Goal: Transaction & Acquisition: Obtain resource

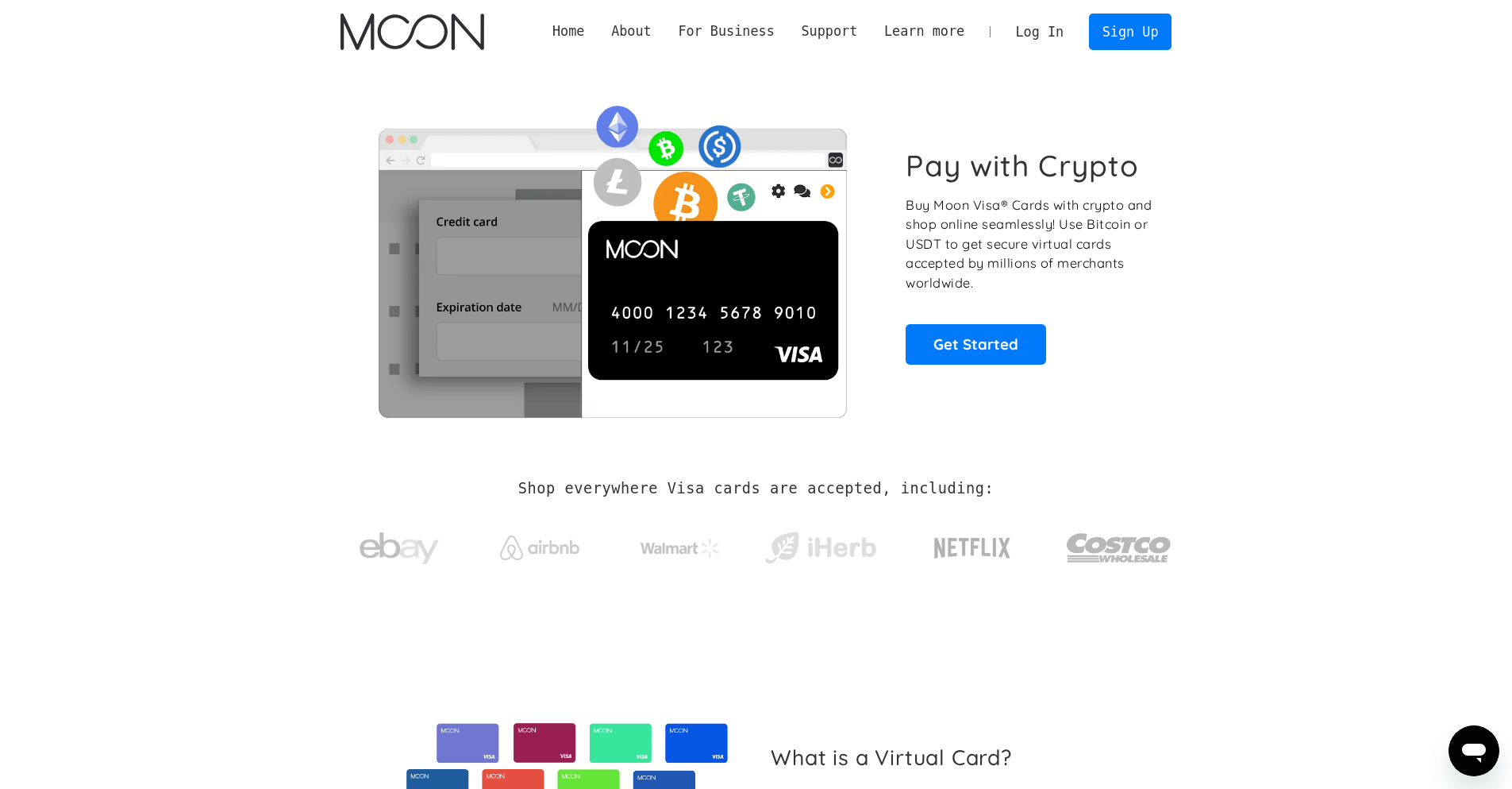
click at [1022, 34] on link "Log In" at bounding box center [1039, 31] width 74 height 35
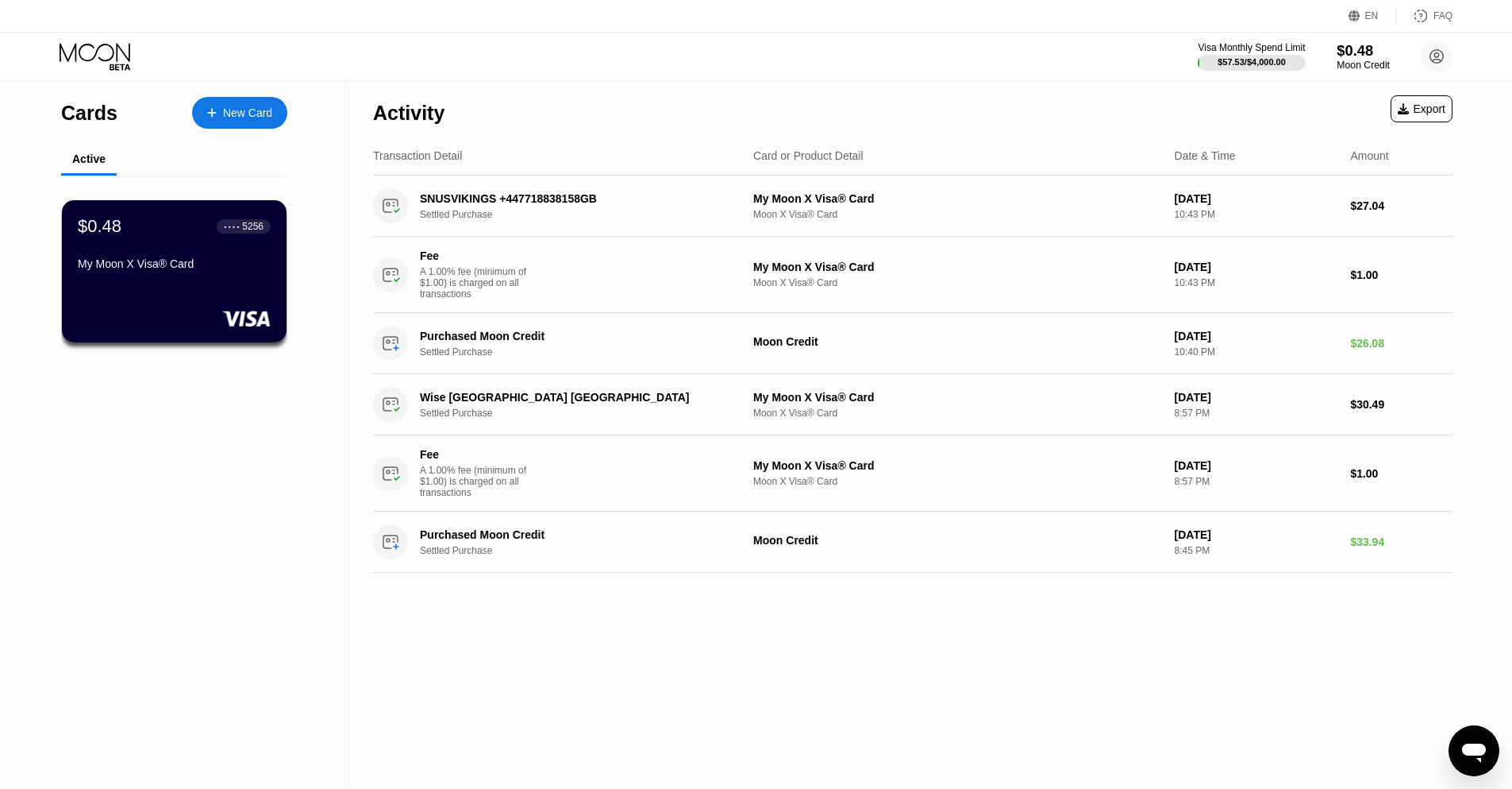
click at [1369, 66] on div "Moon Credit" at bounding box center [1363, 64] width 54 height 11
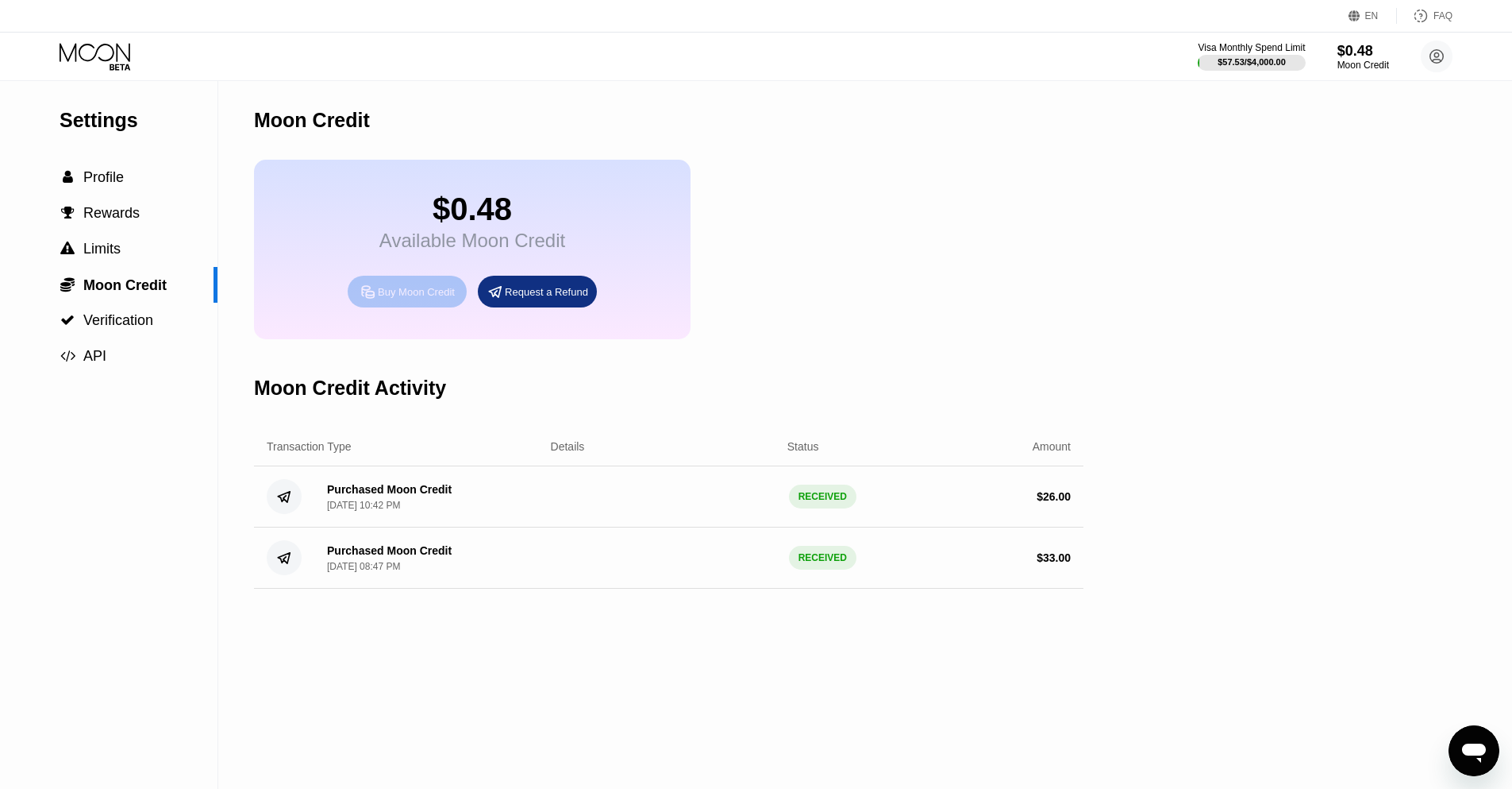
click at [362, 297] on icon at bounding box center [368, 291] width 17 height 17
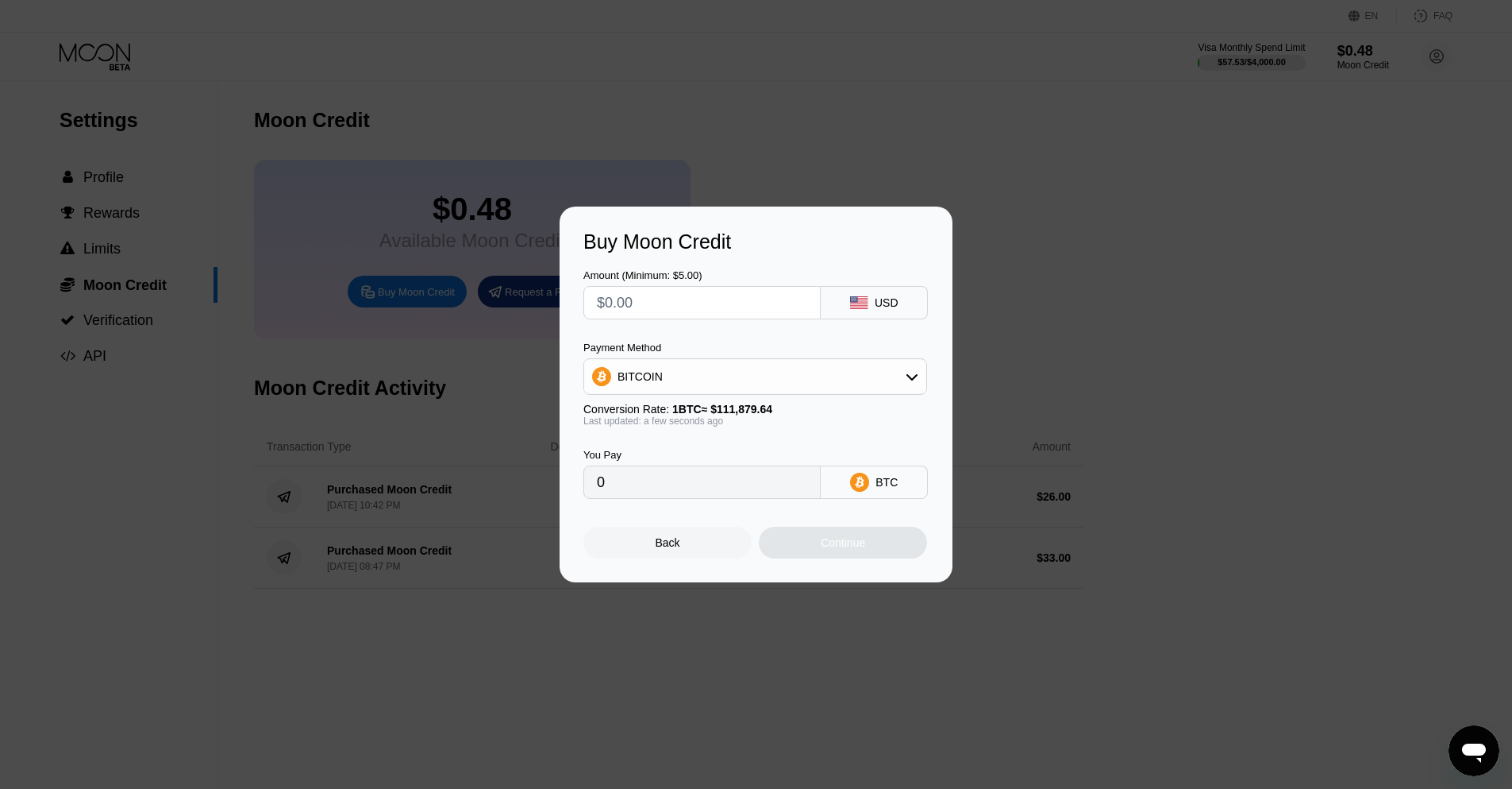
click at [725, 288] on input "text" at bounding box center [702, 302] width 210 height 32
click at [607, 310] on input "text" at bounding box center [702, 302] width 210 height 32
type input "$20"
type input "0.00017877"
type input "$20"
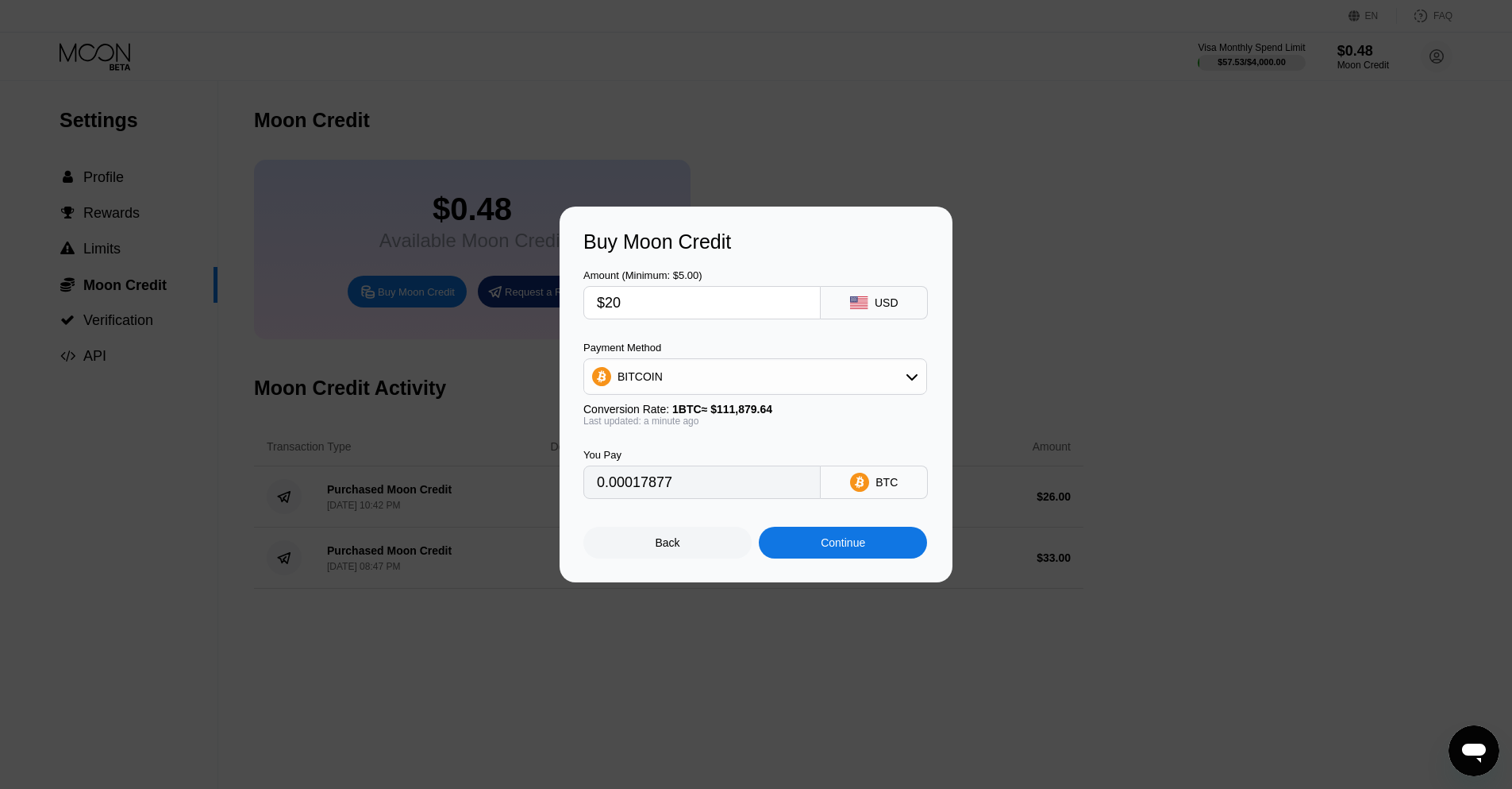
click at [746, 390] on div "BITCOIN" at bounding box center [755, 377] width 342 height 32
click at [678, 454] on span "USDT on TRON" at bounding box center [661, 455] width 80 height 13
type input "20.20"
click at [869, 535] on div "Continue" at bounding box center [843, 542] width 168 height 32
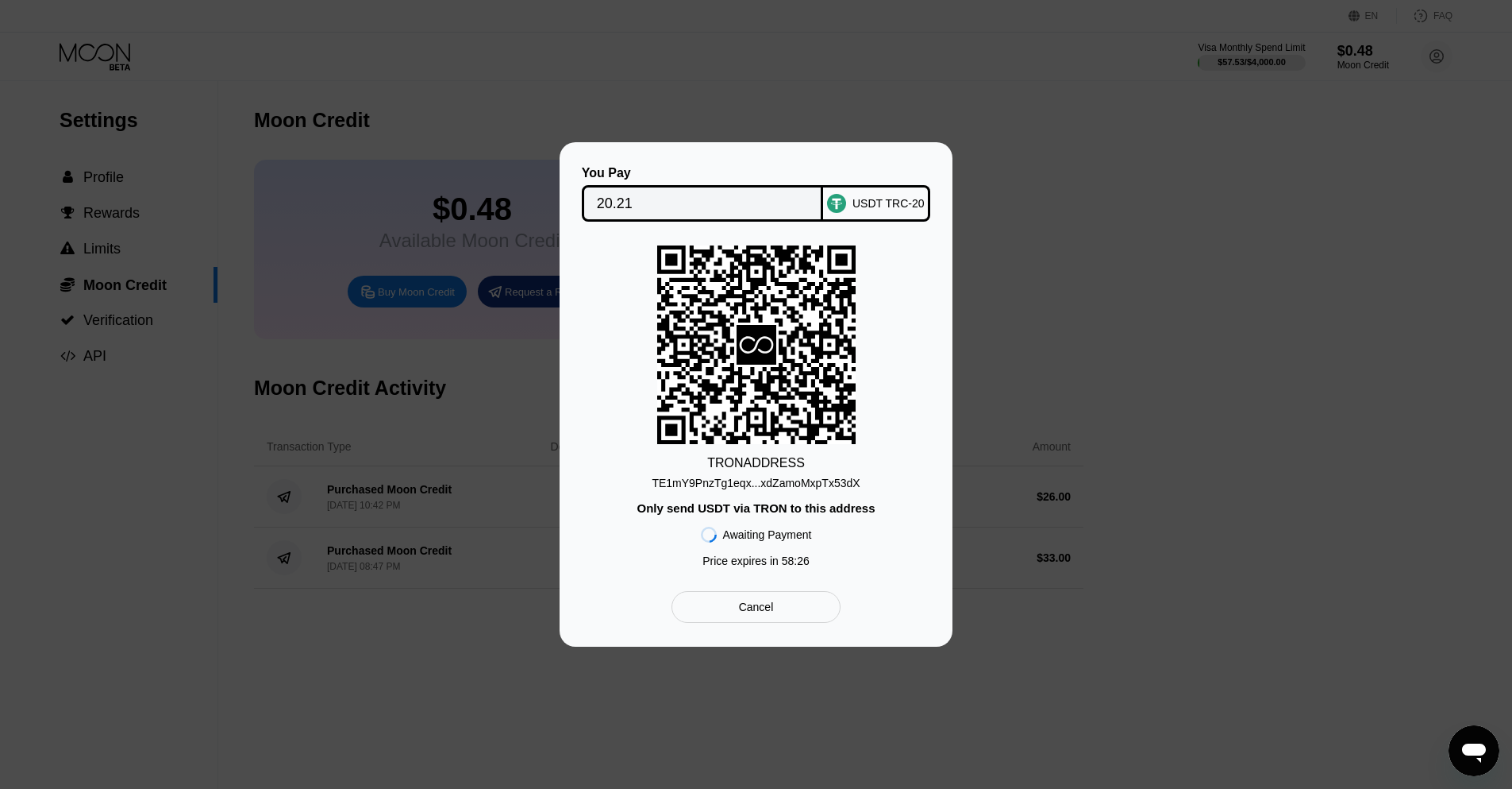
click at [752, 479] on div "TE1mY9PnzTg1eqx...xdZamoMxpTx53dX" at bounding box center [756, 483] width 208 height 13
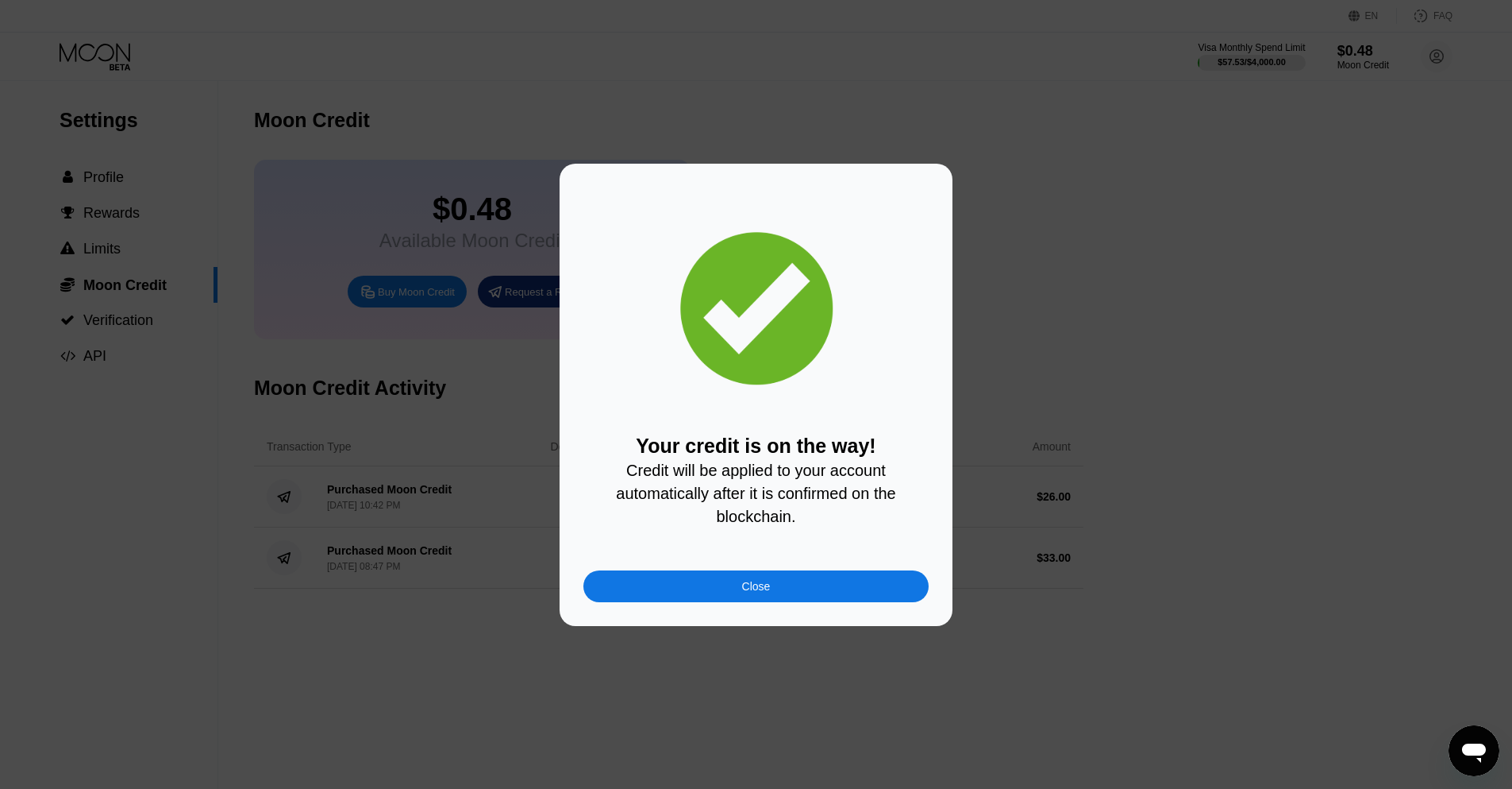
click at [808, 618] on div "Your credit is on the way! Credit will be applied to your account automatically…" at bounding box center [756, 394] width 393 height 462
click at [807, 592] on div "Close" at bounding box center [756, 586] width 346 height 32
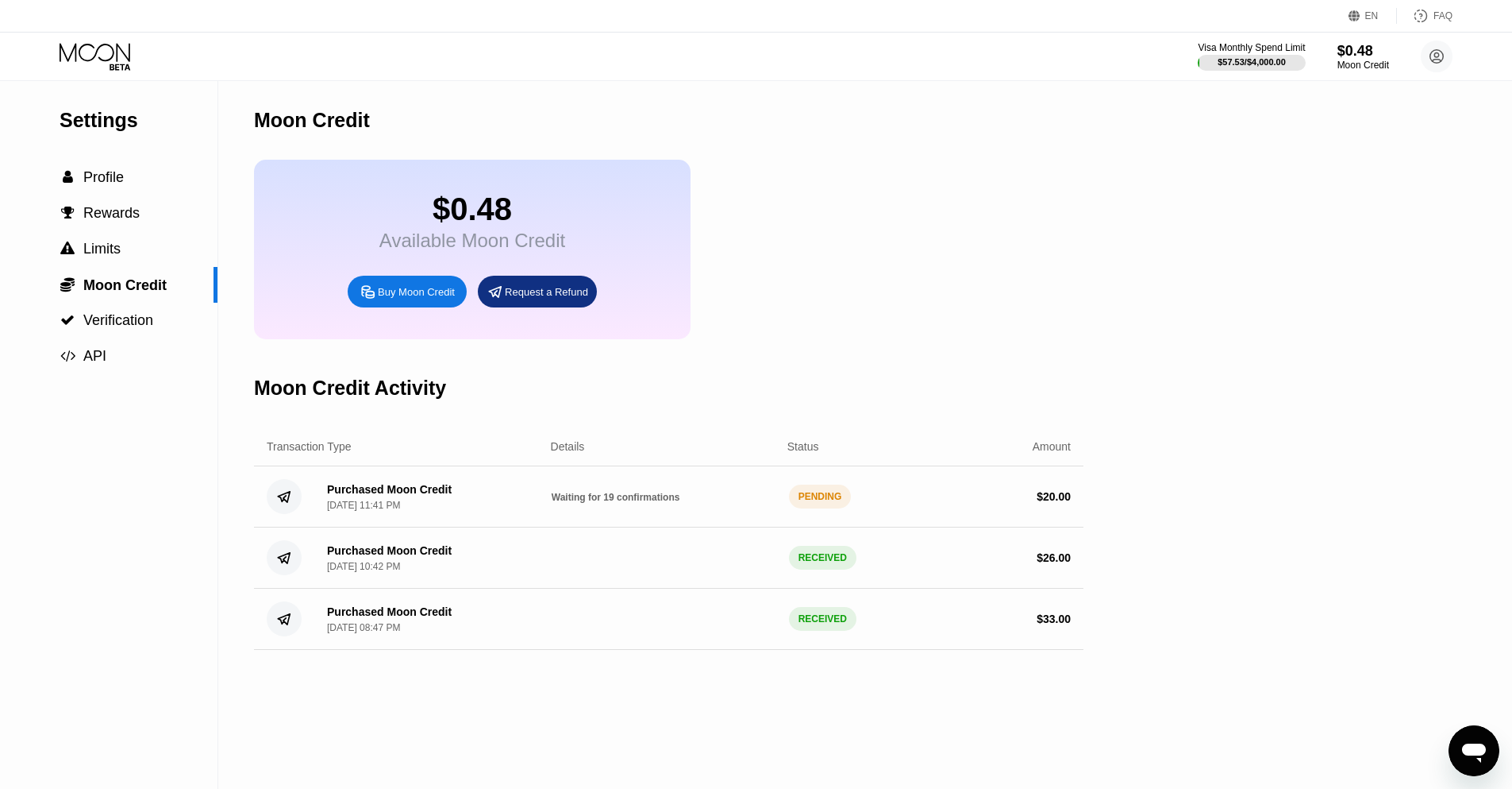
click at [97, 57] on icon at bounding box center [96, 56] width 74 height 28
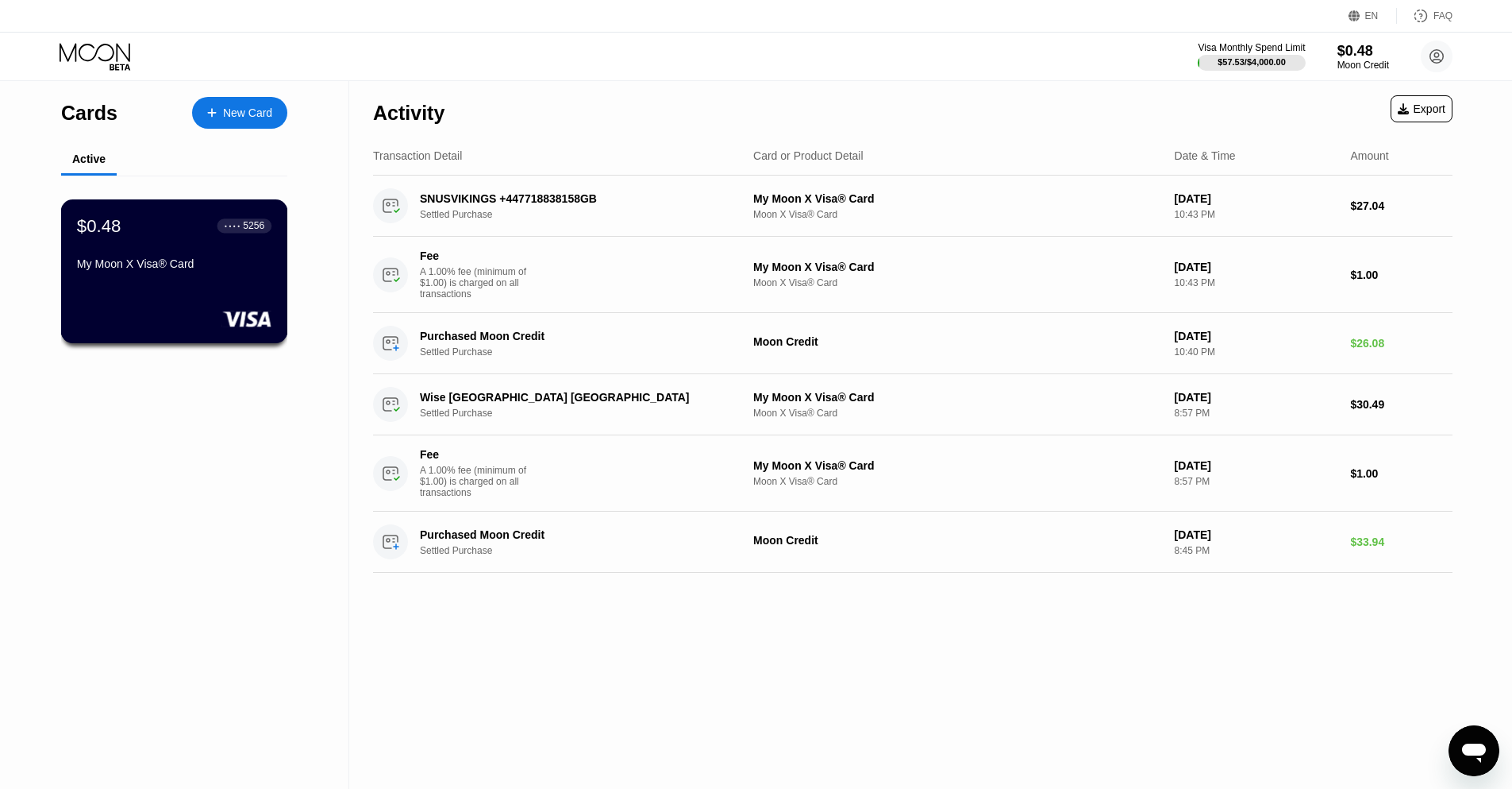
click at [184, 288] on div "$0.48 ● ● ● ● 5256 My Moon X Visa® Card" at bounding box center [174, 271] width 227 height 144
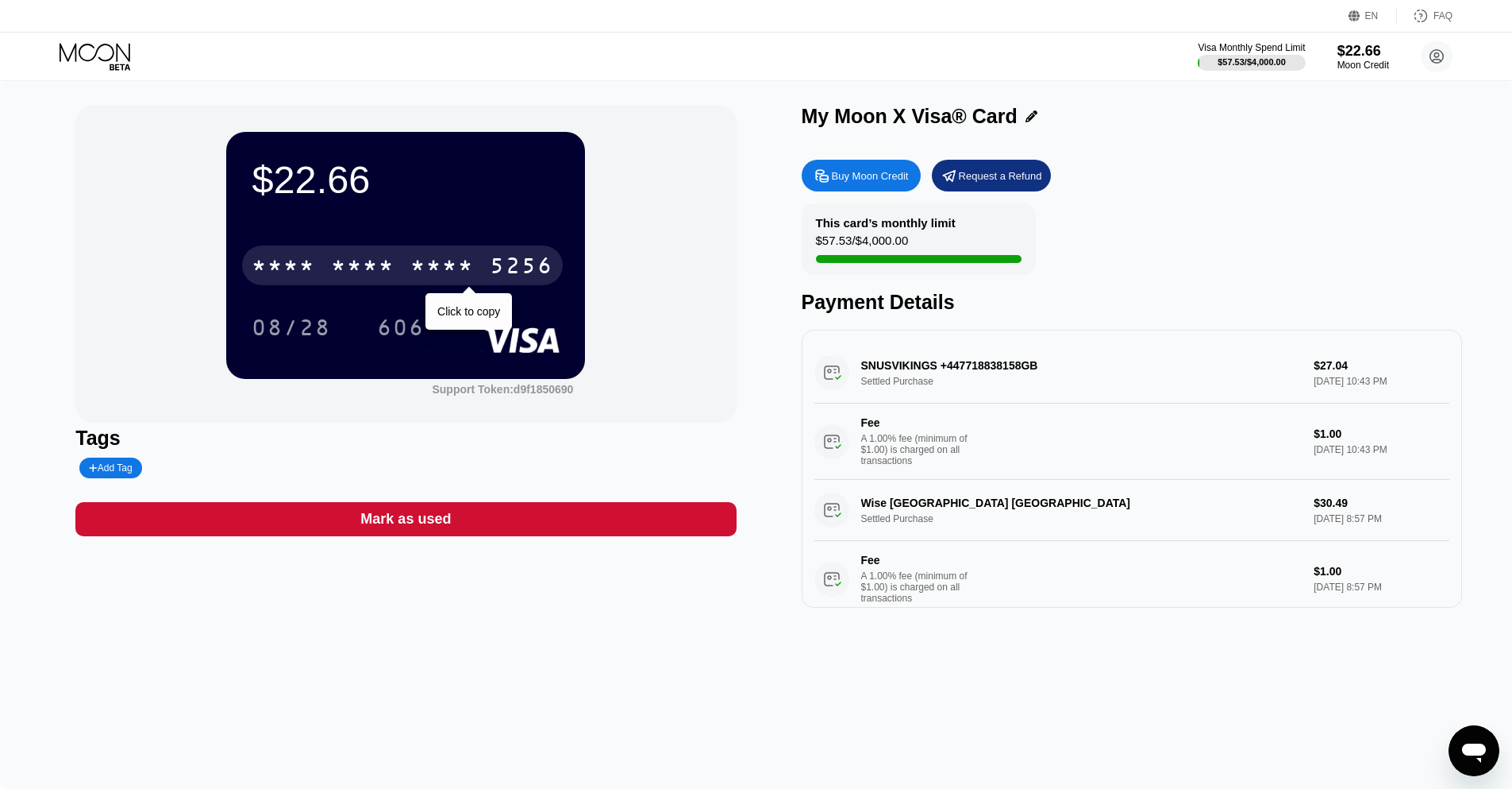
click at [314, 282] on div "* * * * * * * * * * * * 5256" at bounding box center [402, 266] width 321 height 40
